Goal: Task Accomplishment & Management: Use online tool/utility

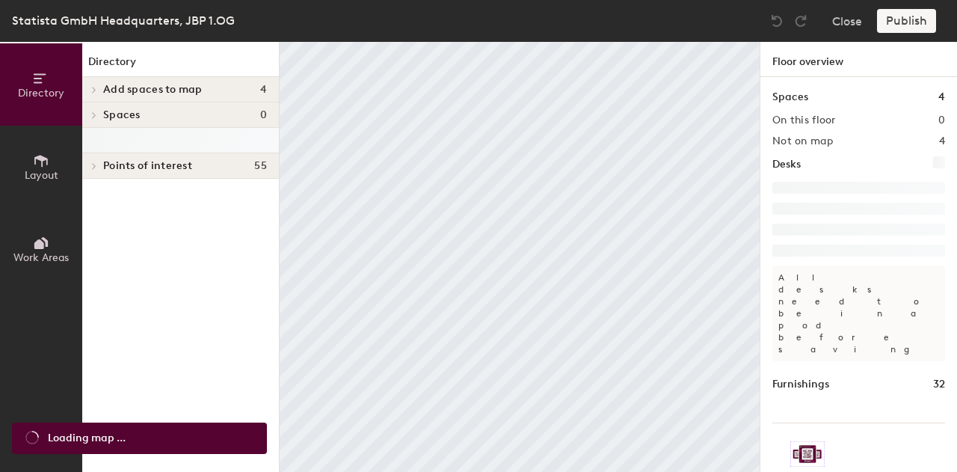
click at [49, 182] on button "Layout" at bounding box center [41, 167] width 82 height 82
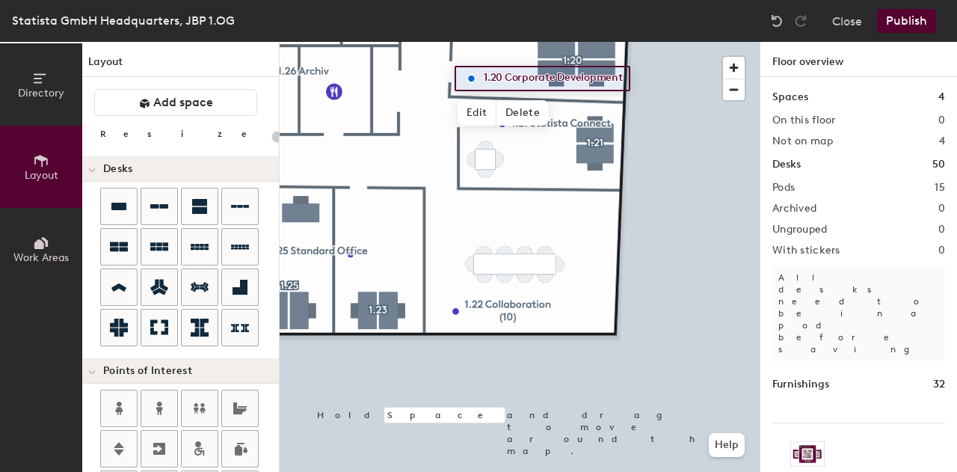
type input "100"
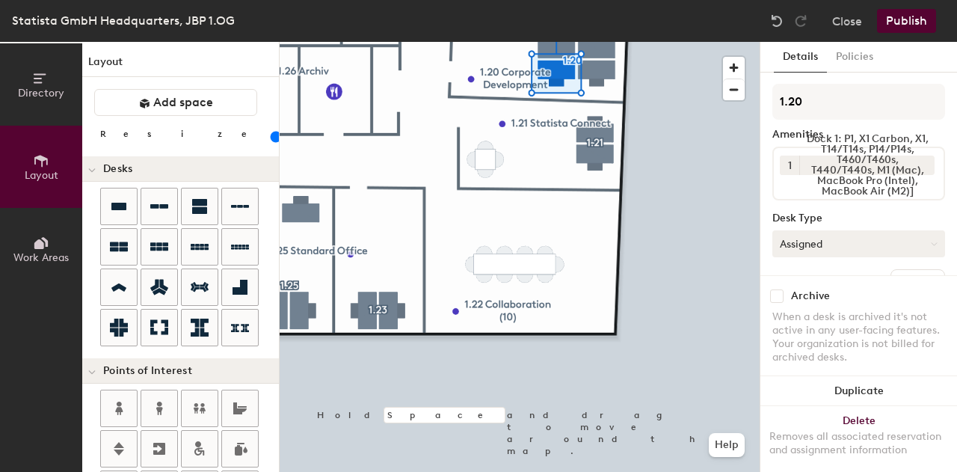
click at [858, 247] on button "Assigned" at bounding box center [858, 243] width 173 height 27
click at [803, 336] on div "Hoteled" at bounding box center [848, 335] width 150 height 22
click at [807, 251] on button "Assigned" at bounding box center [858, 243] width 173 height 27
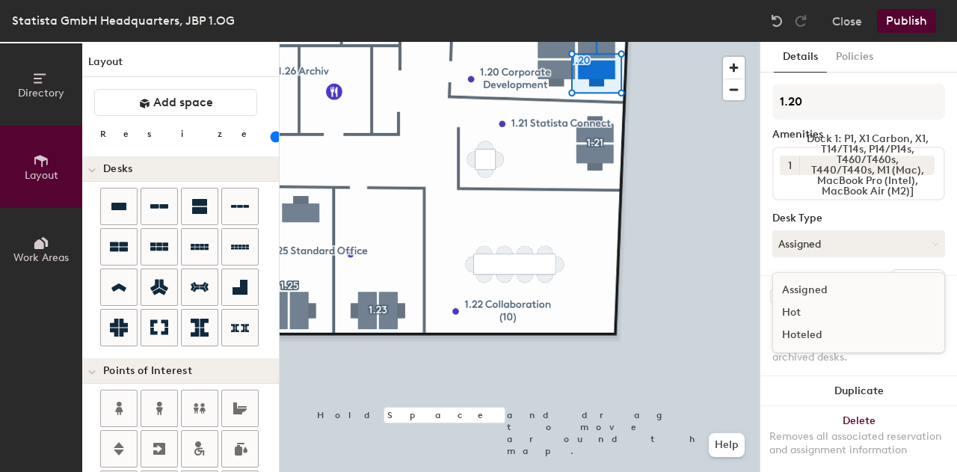
click at [798, 345] on div "Hoteled" at bounding box center [848, 335] width 150 height 22
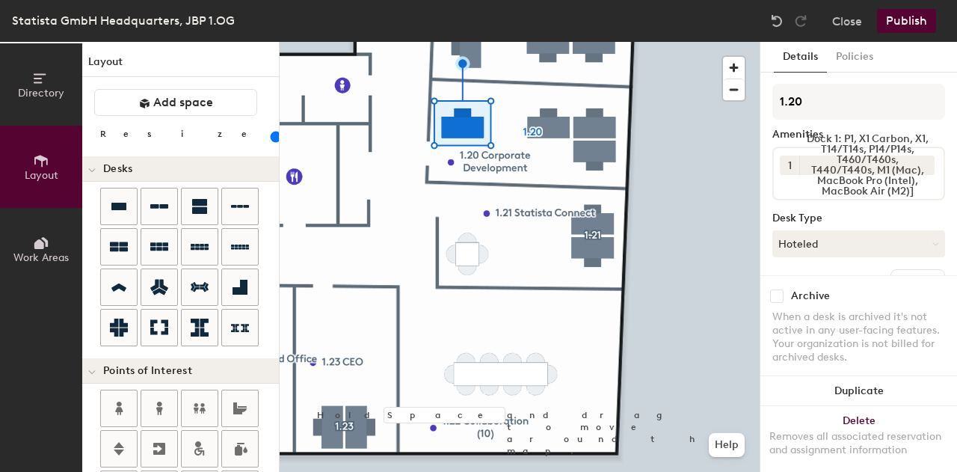
click at [911, 22] on button "Publish" at bounding box center [906, 21] width 59 height 24
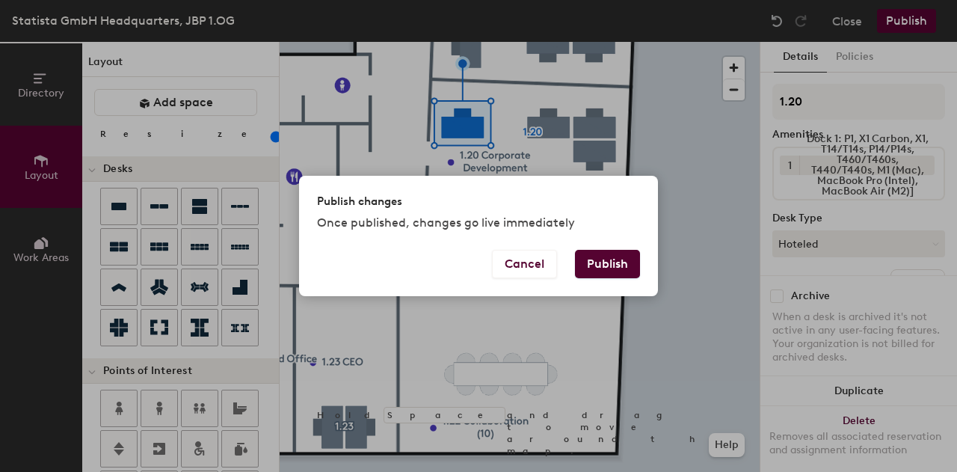
click at [626, 262] on button "Publish" at bounding box center [607, 264] width 65 height 28
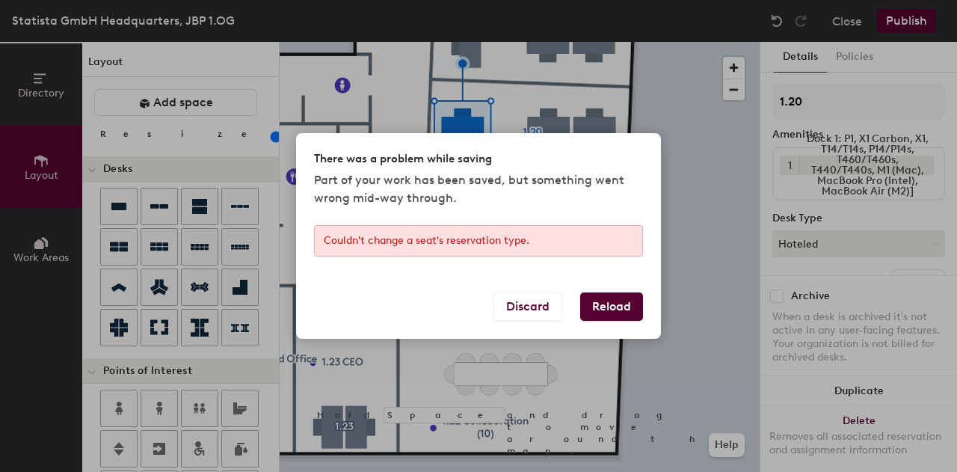
click at [594, 307] on button "Reload" at bounding box center [611, 306] width 63 height 28
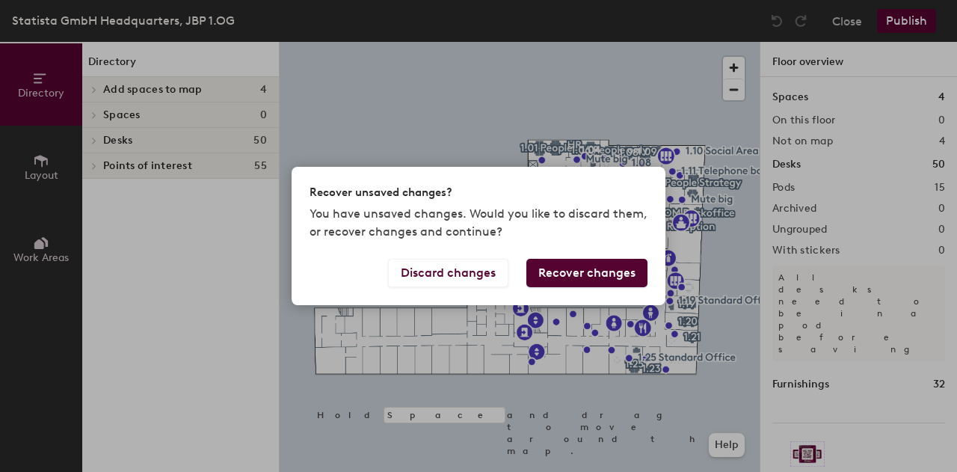
click at [561, 267] on button "Recover changes" at bounding box center [586, 273] width 121 height 28
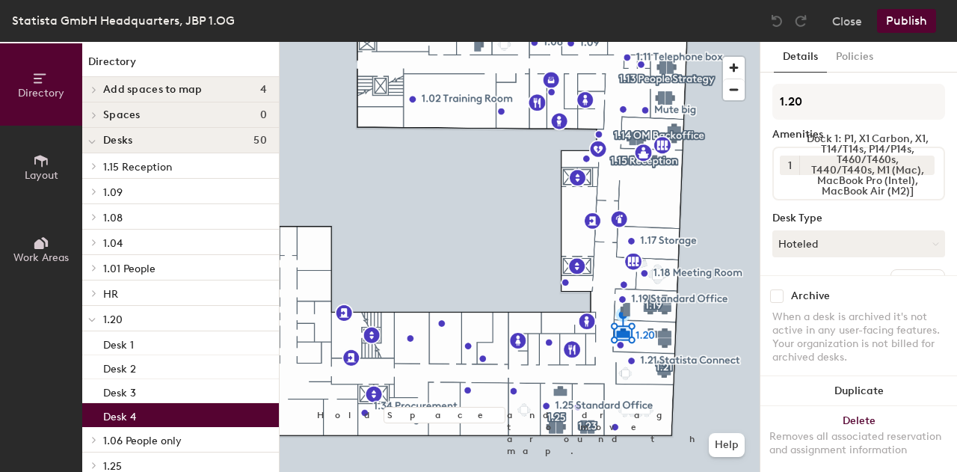
click at [893, 14] on button "Publish" at bounding box center [906, 21] width 59 height 24
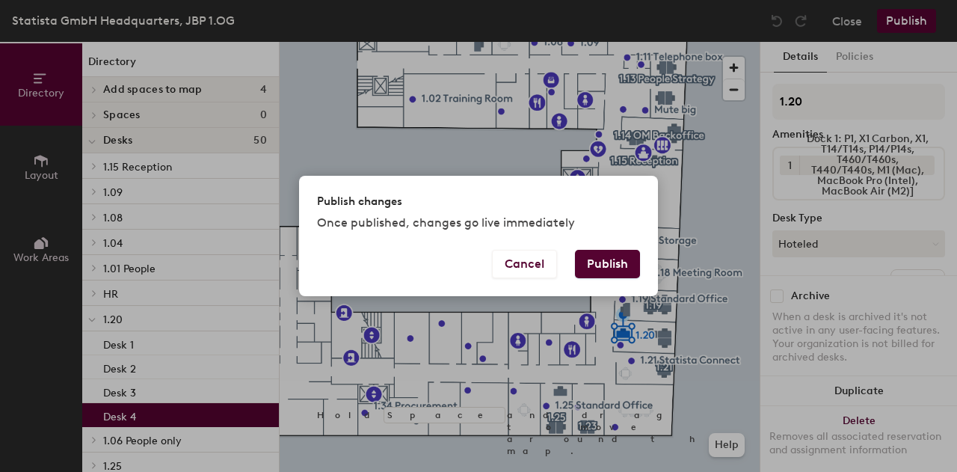
click at [603, 265] on button "Publish" at bounding box center [607, 264] width 65 height 28
